Goal: Task Accomplishment & Management: Use online tool/utility

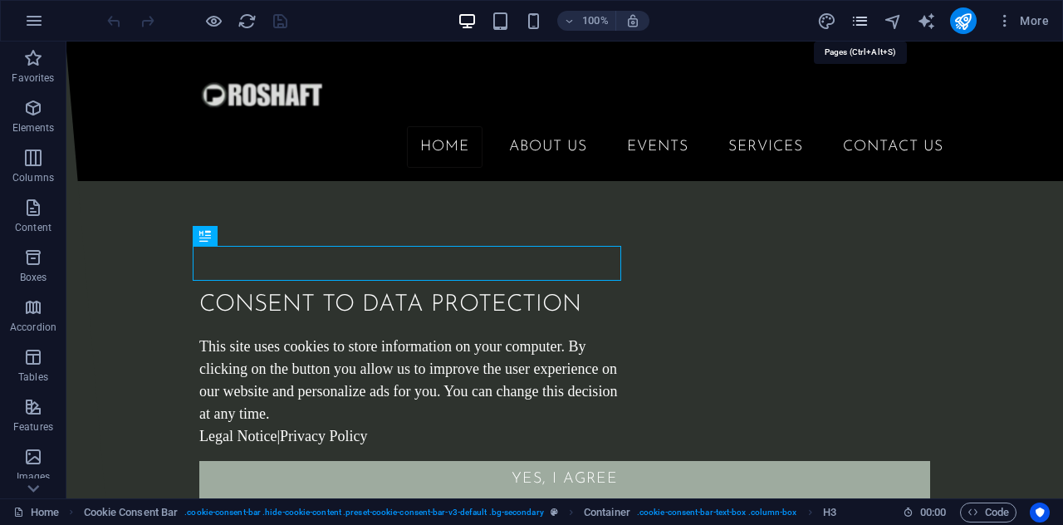
click at [854, 19] on icon "pages" at bounding box center [860, 21] width 19 height 19
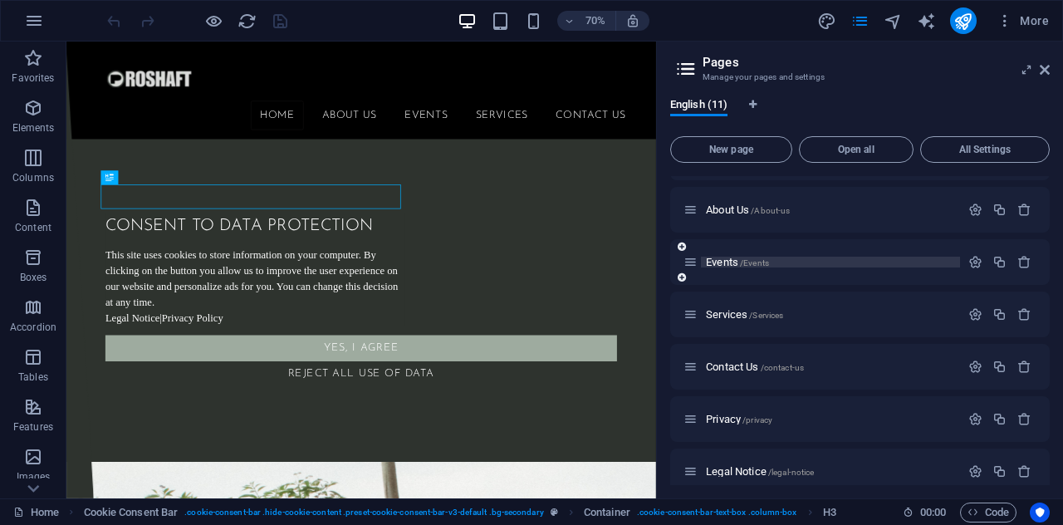
scroll to position [69, 0]
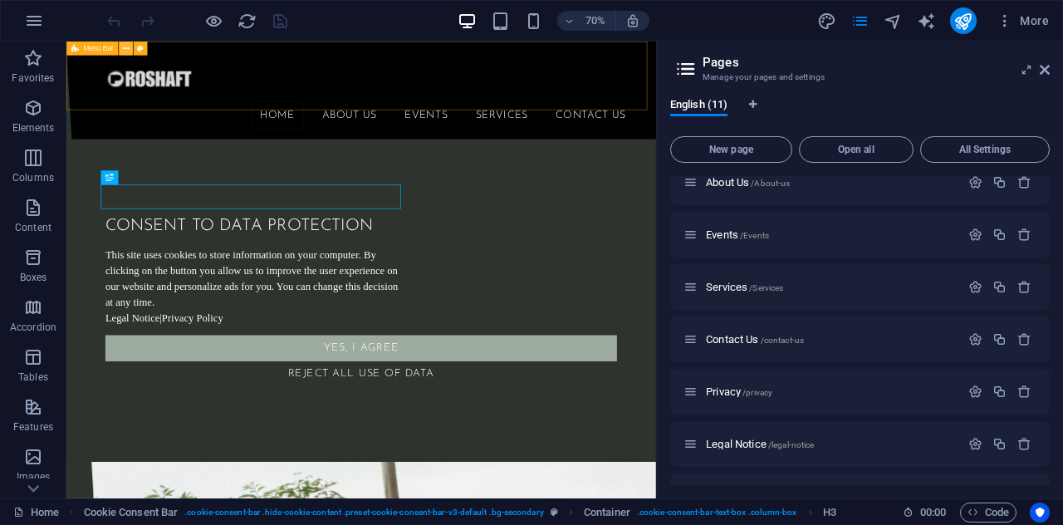
click at [126, 49] on icon at bounding box center [126, 48] width 7 height 12
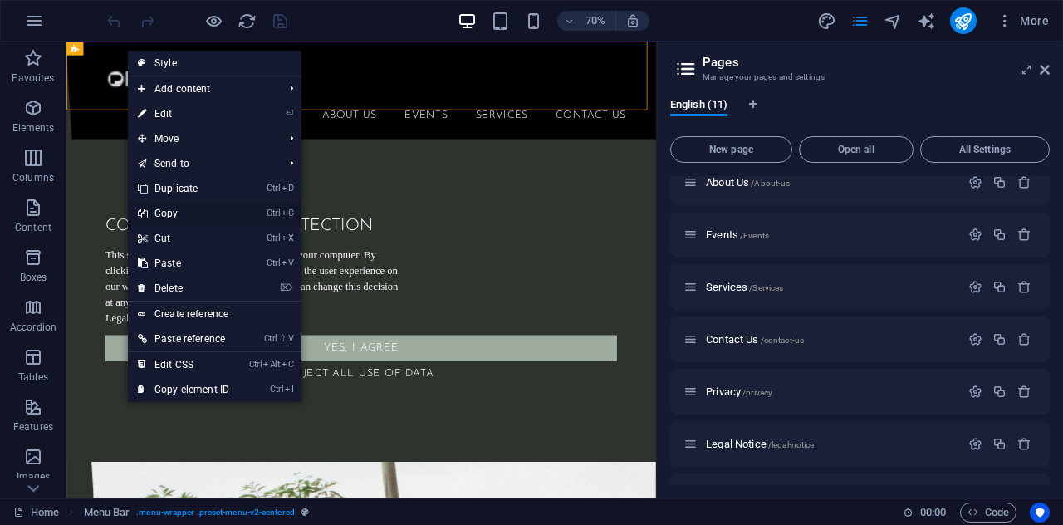
click at [216, 207] on link "Ctrl C Copy" at bounding box center [183, 213] width 111 height 25
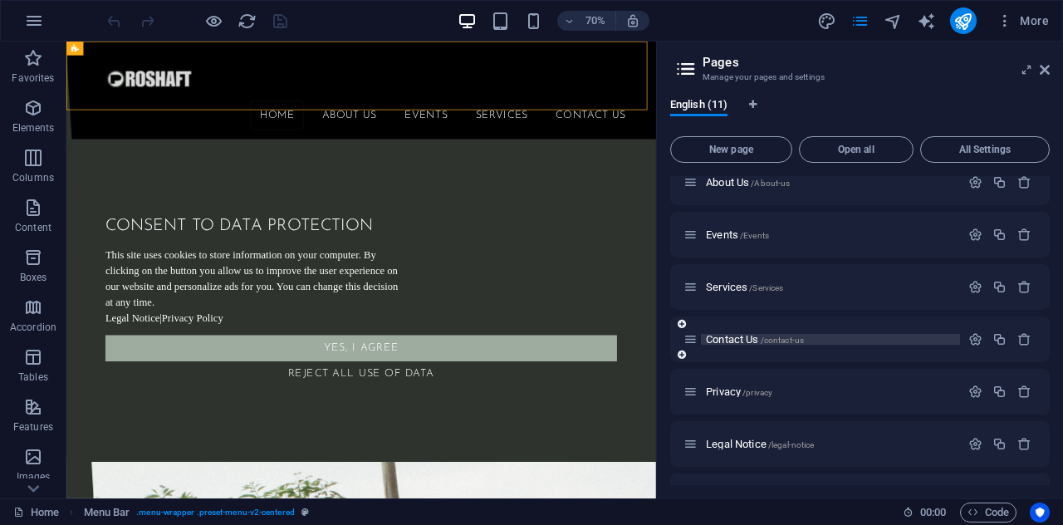
click at [739, 334] on span "Contact Us /contact-us" at bounding box center [755, 339] width 98 height 12
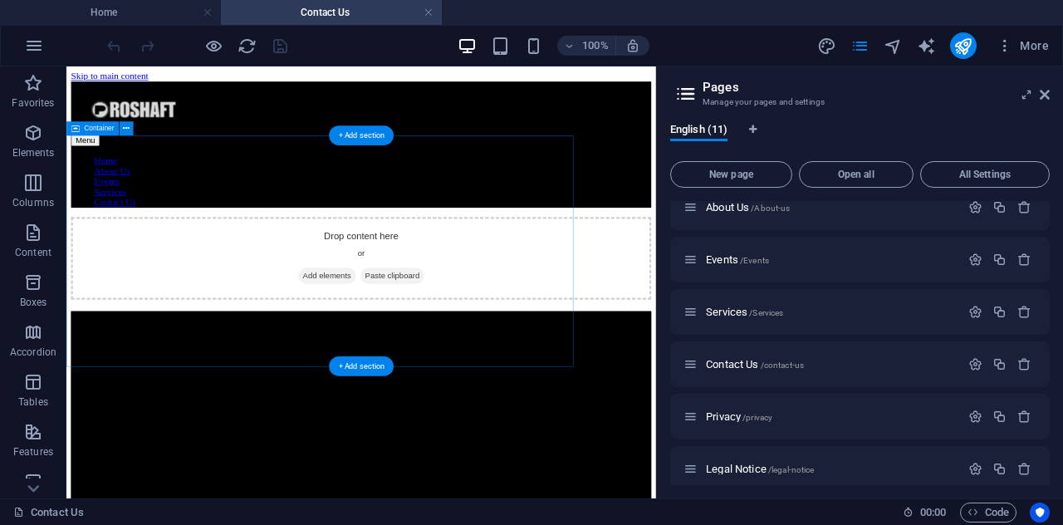
scroll to position [0, 0]
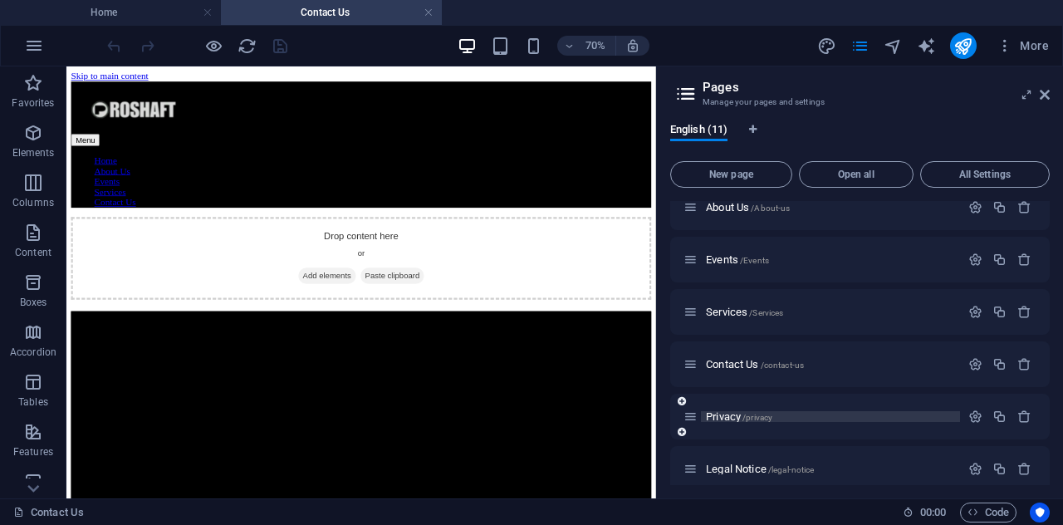
click at [728, 418] on span "Privacy /privacy" at bounding box center [739, 416] width 66 height 12
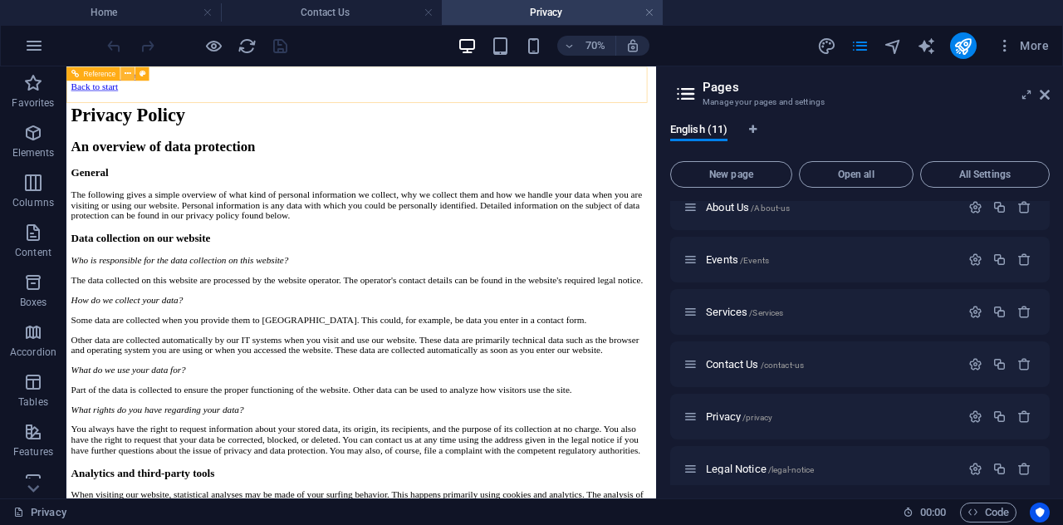
click at [124, 76] on button at bounding box center [127, 73] width 14 height 14
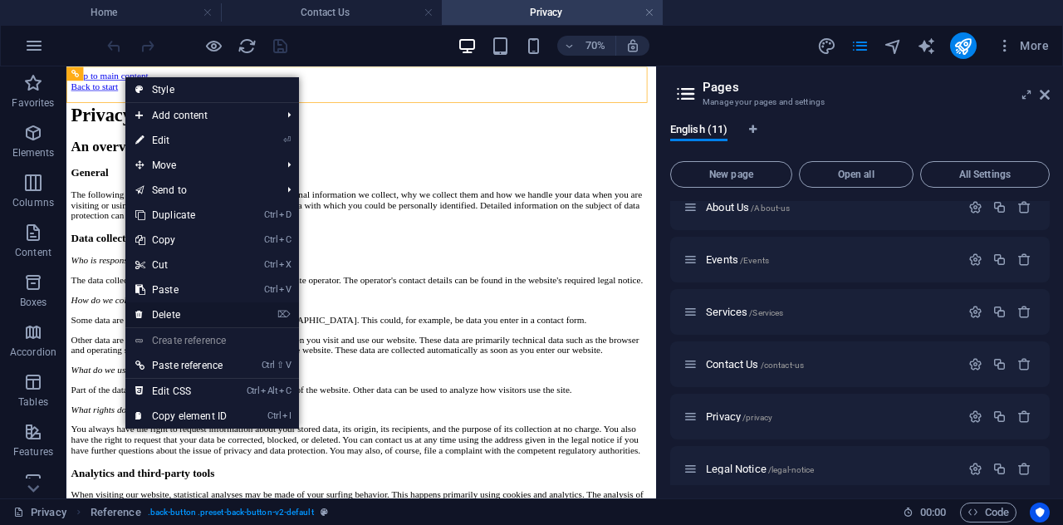
click at [187, 318] on link "⌦ Delete" at bounding box center [180, 314] width 111 height 25
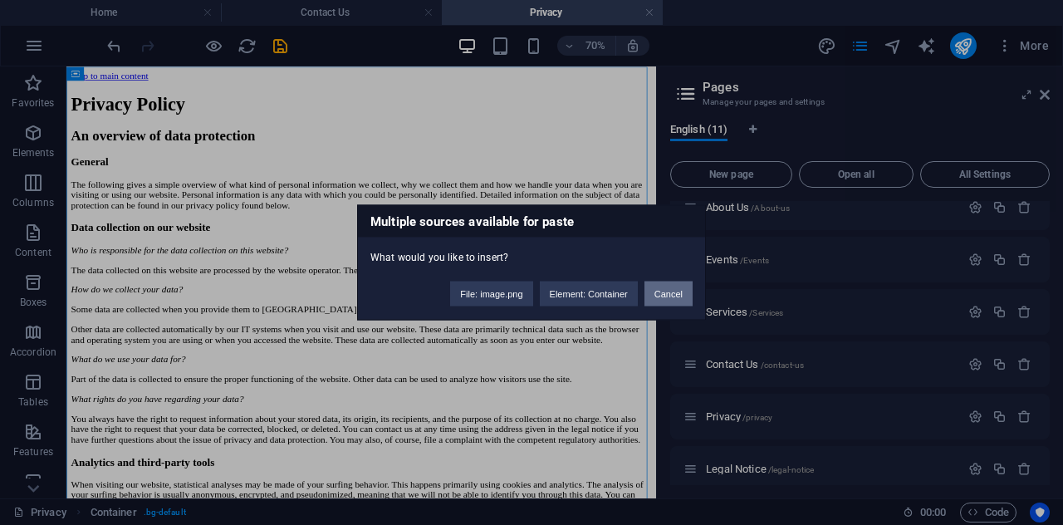
click at [674, 292] on button "Cancel" at bounding box center [669, 294] width 48 height 25
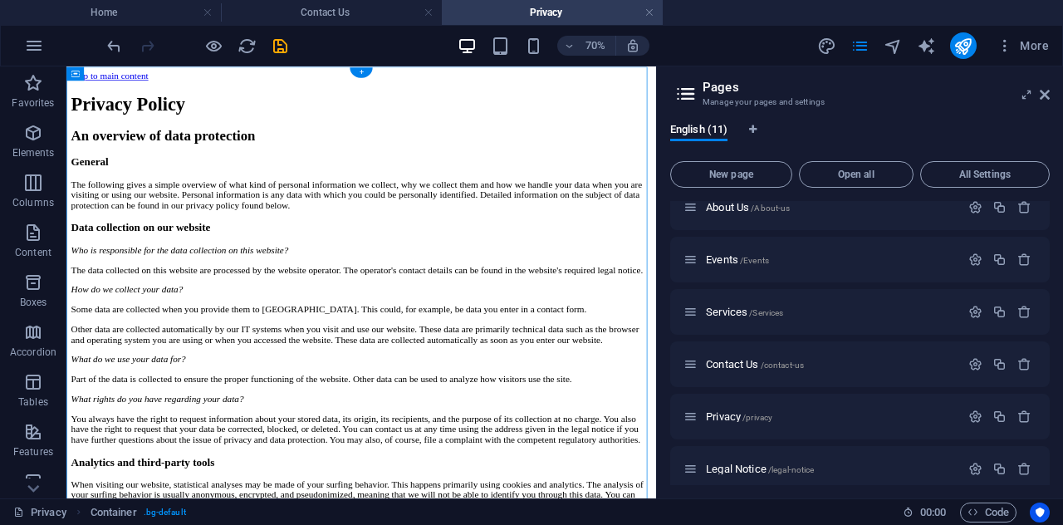
click at [366, 72] on div "+" at bounding box center [361, 72] width 22 height 11
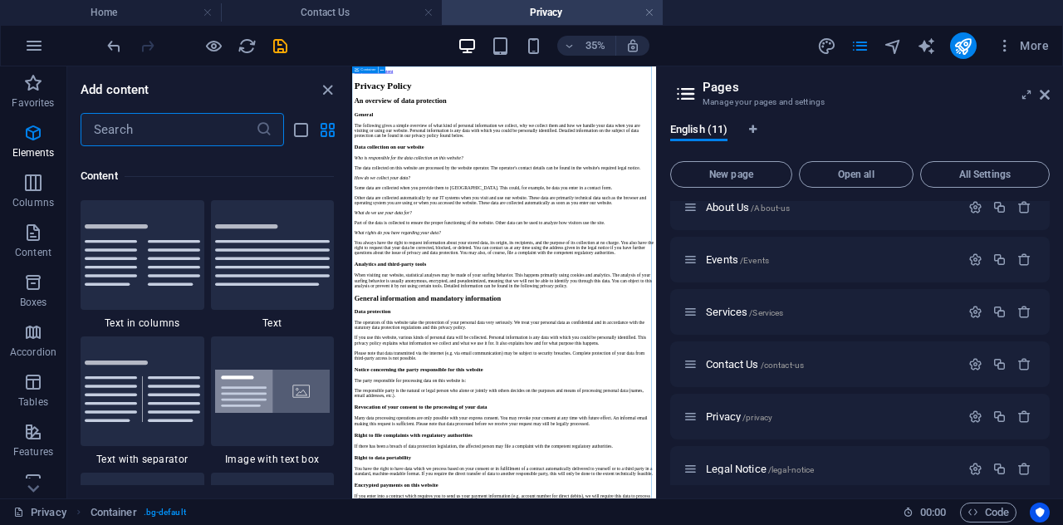
scroll to position [2906, 0]
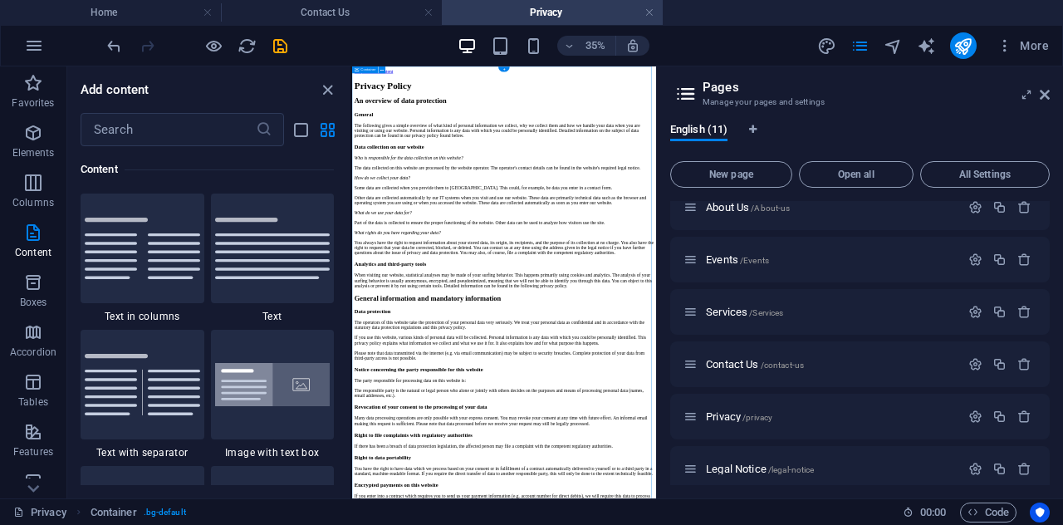
drag, startPoint x: 856, startPoint y: 135, endPoint x: 477, endPoint y: 157, distance: 379.4
click at [326, 84] on icon "close panel" at bounding box center [327, 90] width 19 height 19
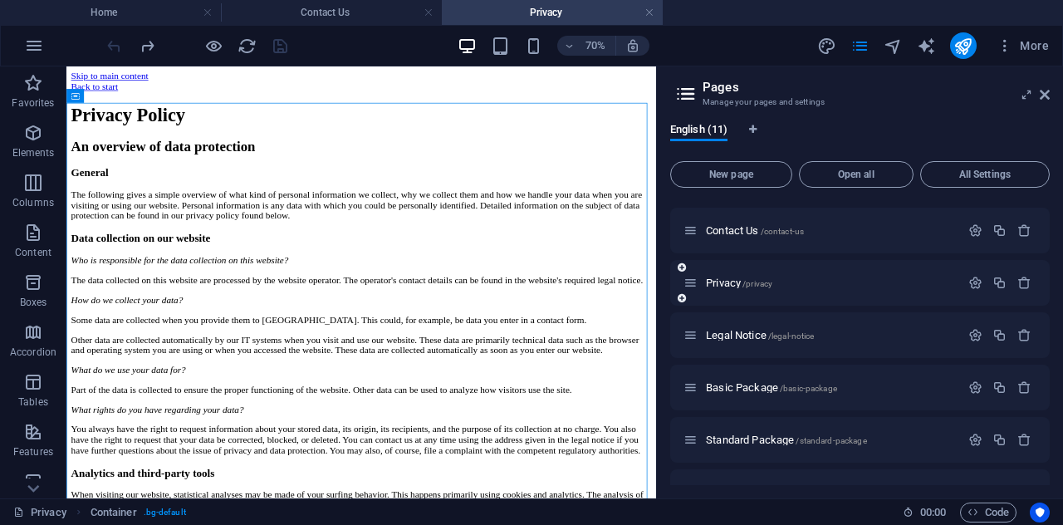
scroll to position [233, 0]
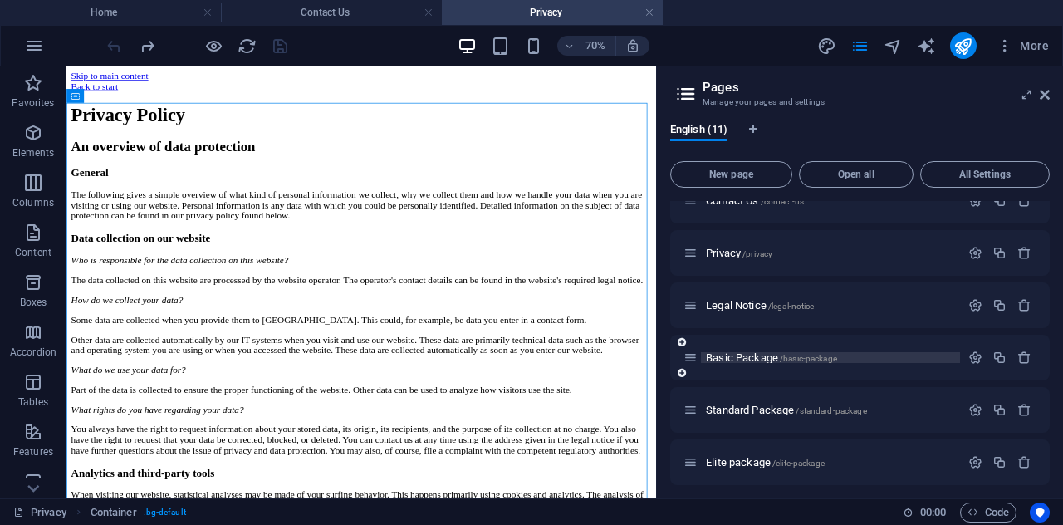
click at [736, 356] on span "Basic Package /basic-package" at bounding box center [771, 357] width 131 height 12
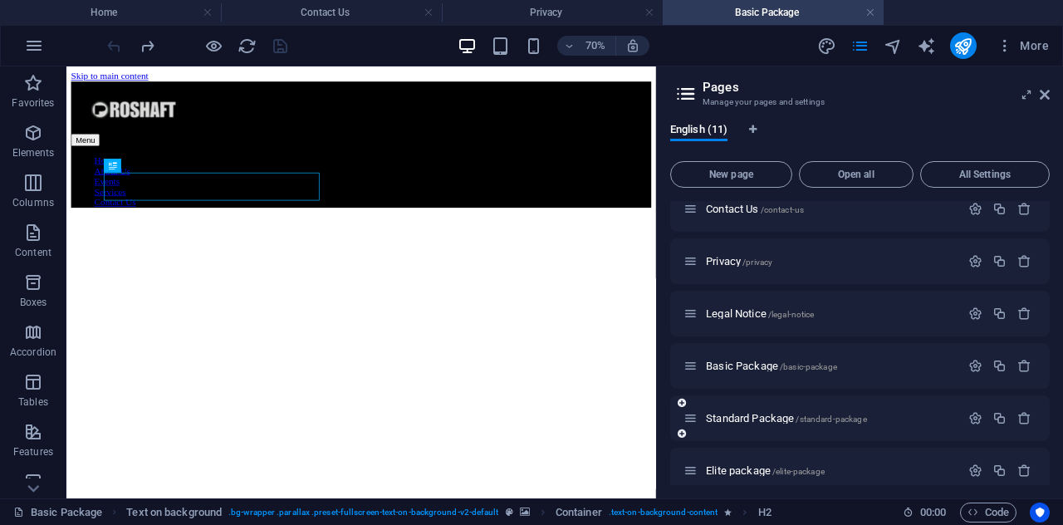
scroll to position [0, 0]
drag, startPoint x: 741, startPoint y: 423, endPoint x: 721, endPoint y: 411, distance: 23.1
click at [721, 411] on div "Standard Package /standard-package" at bounding box center [822, 418] width 277 height 19
click at [721, 414] on span "Standard Package /standard-package" at bounding box center [786, 418] width 161 height 12
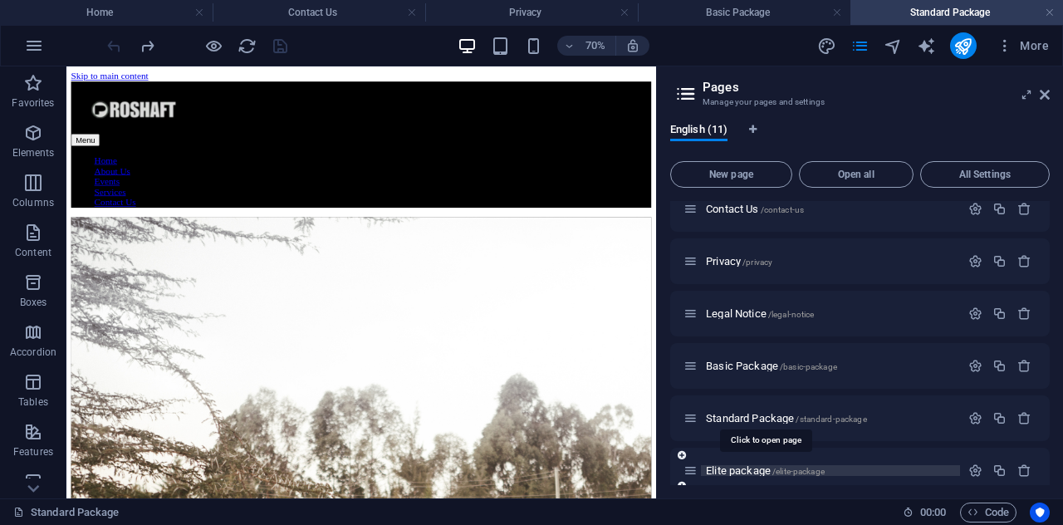
click at [724, 470] on span "Elite package /elite-package" at bounding box center [765, 470] width 119 height 12
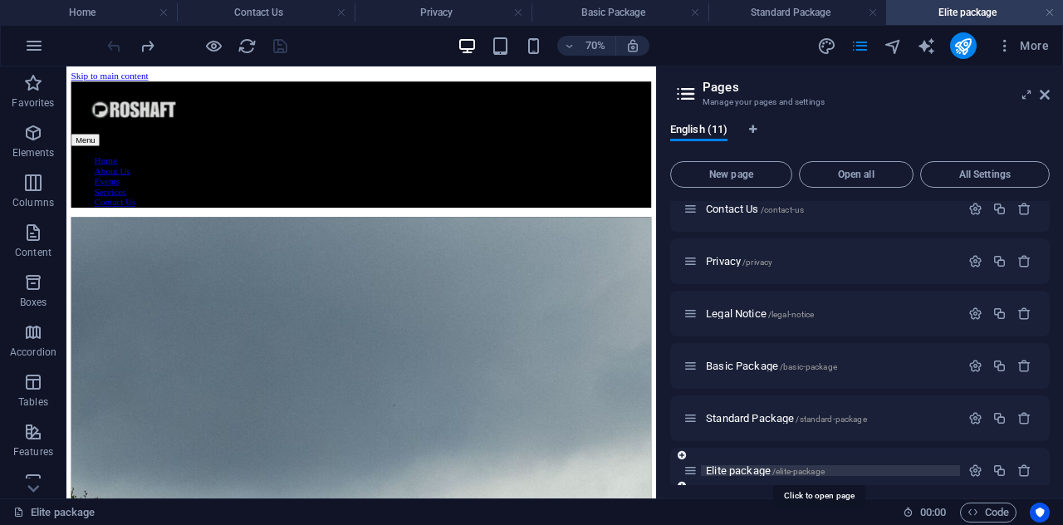
scroll to position [292, 0]
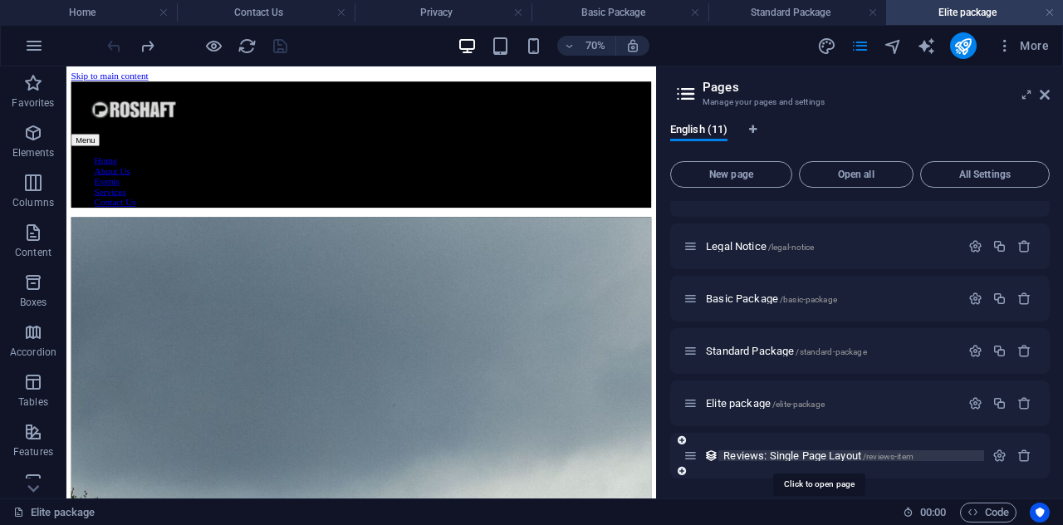
click at [736, 456] on span "Reviews: Single Page Layout /reviews-item" at bounding box center [818, 455] width 190 height 12
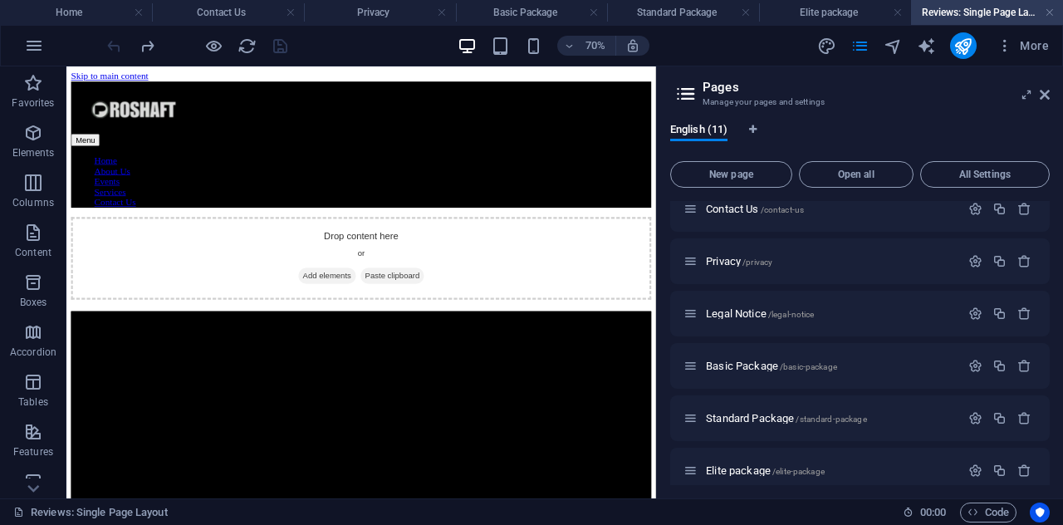
scroll to position [0, 0]
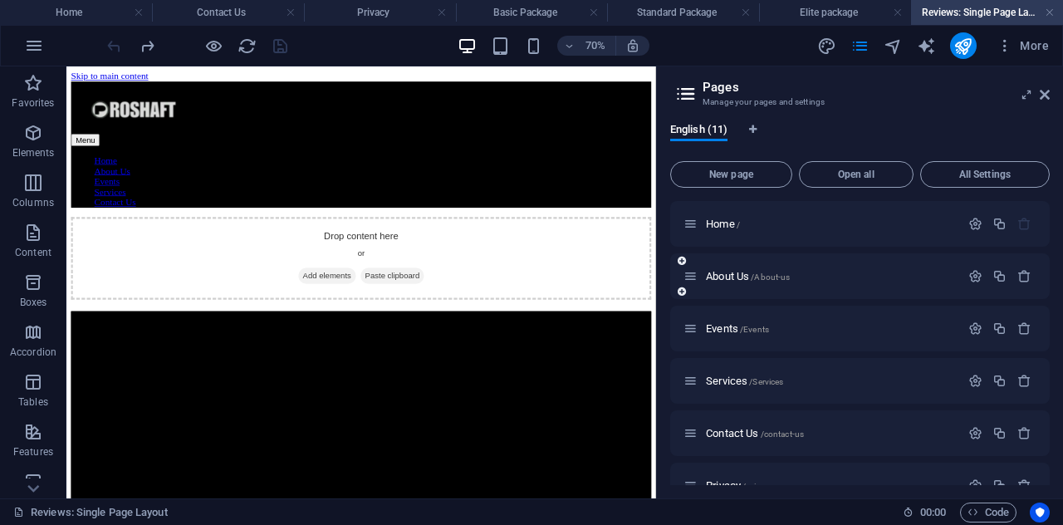
click at [718, 270] on div "About Us /About-us" at bounding box center [822, 276] width 277 height 19
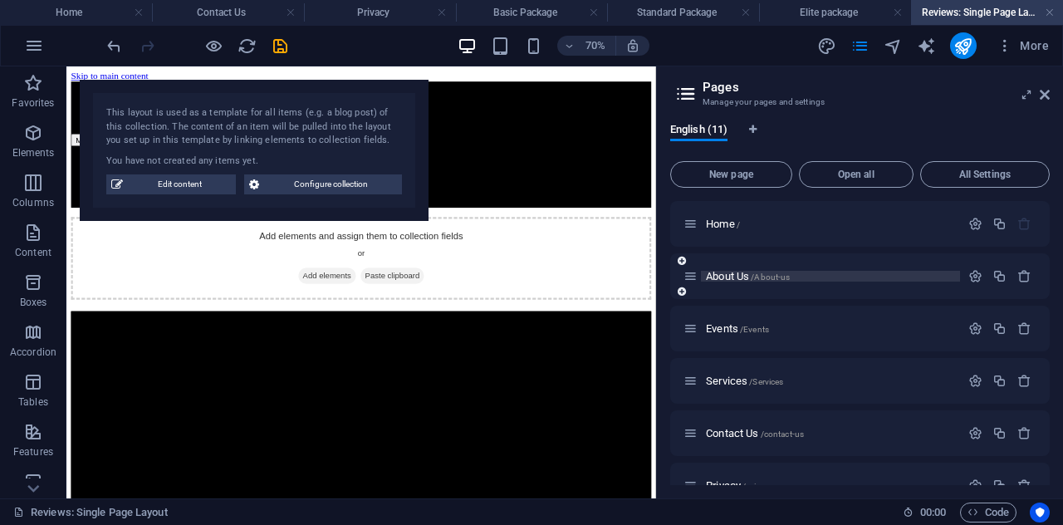
click at [720, 271] on span "About Us /About-us" at bounding box center [748, 276] width 84 height 12
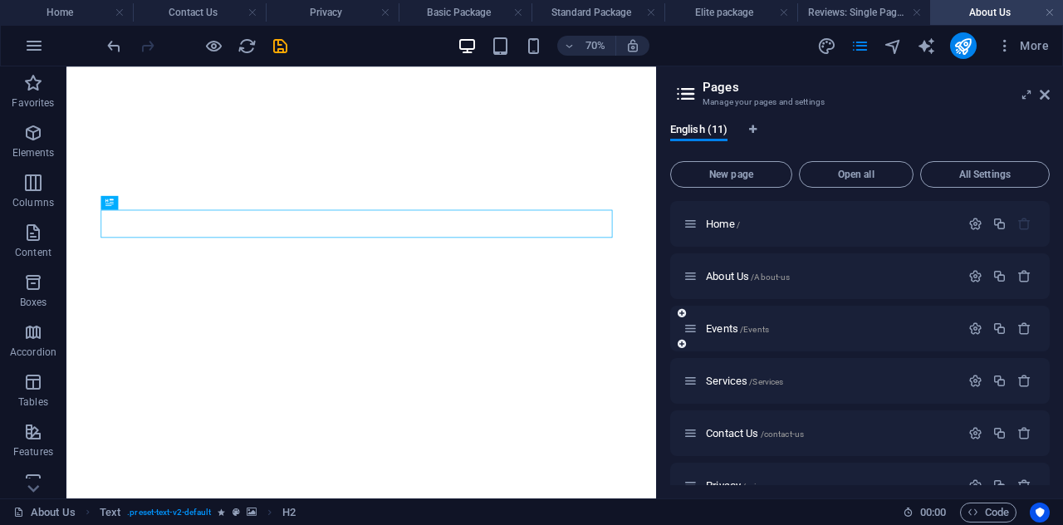
click at [731, 321] on div "Events /Events" at bounding box center [822, 328] width 277 height 19
click at [731, 325] on span "Events /Events" at bounding box center [737, 328] width 63 height 12
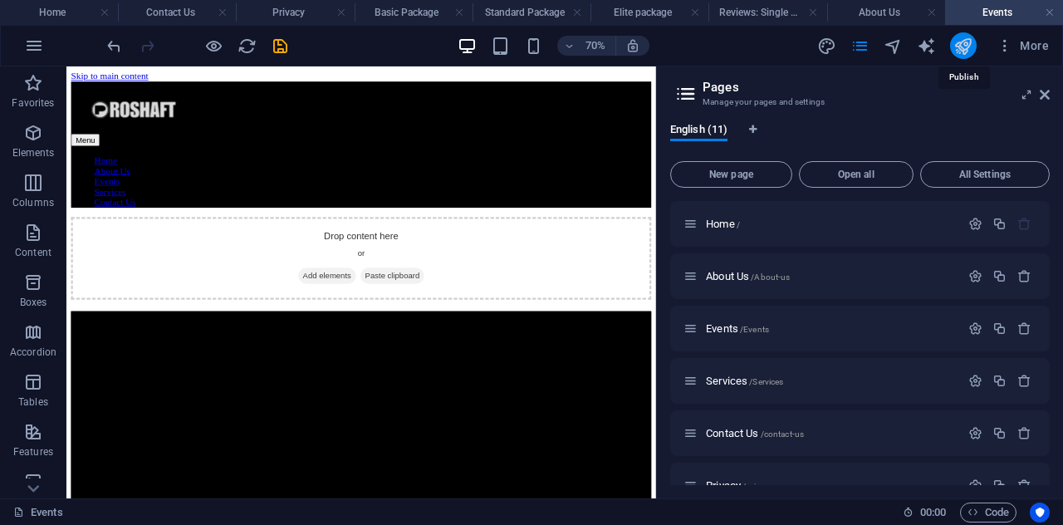
click at [962, 46] on icon "publish" at bounding box center [963, 46] width 19 height 19
